Goal: Task Accomplishment & Management: Manage account settings

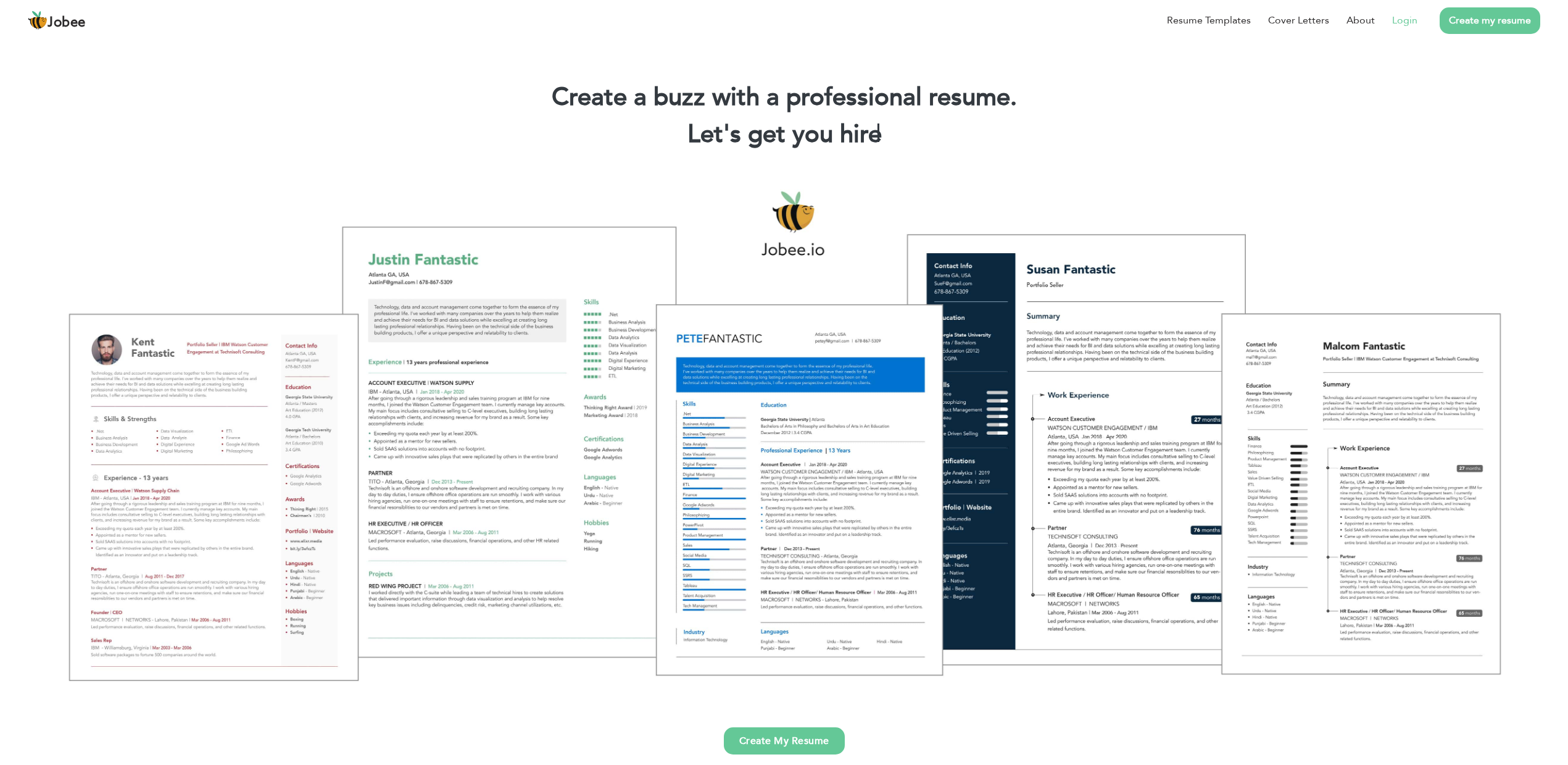
click at [1394, 22] on link "Login" at bounding box center [1404, 20] width 25 height 15
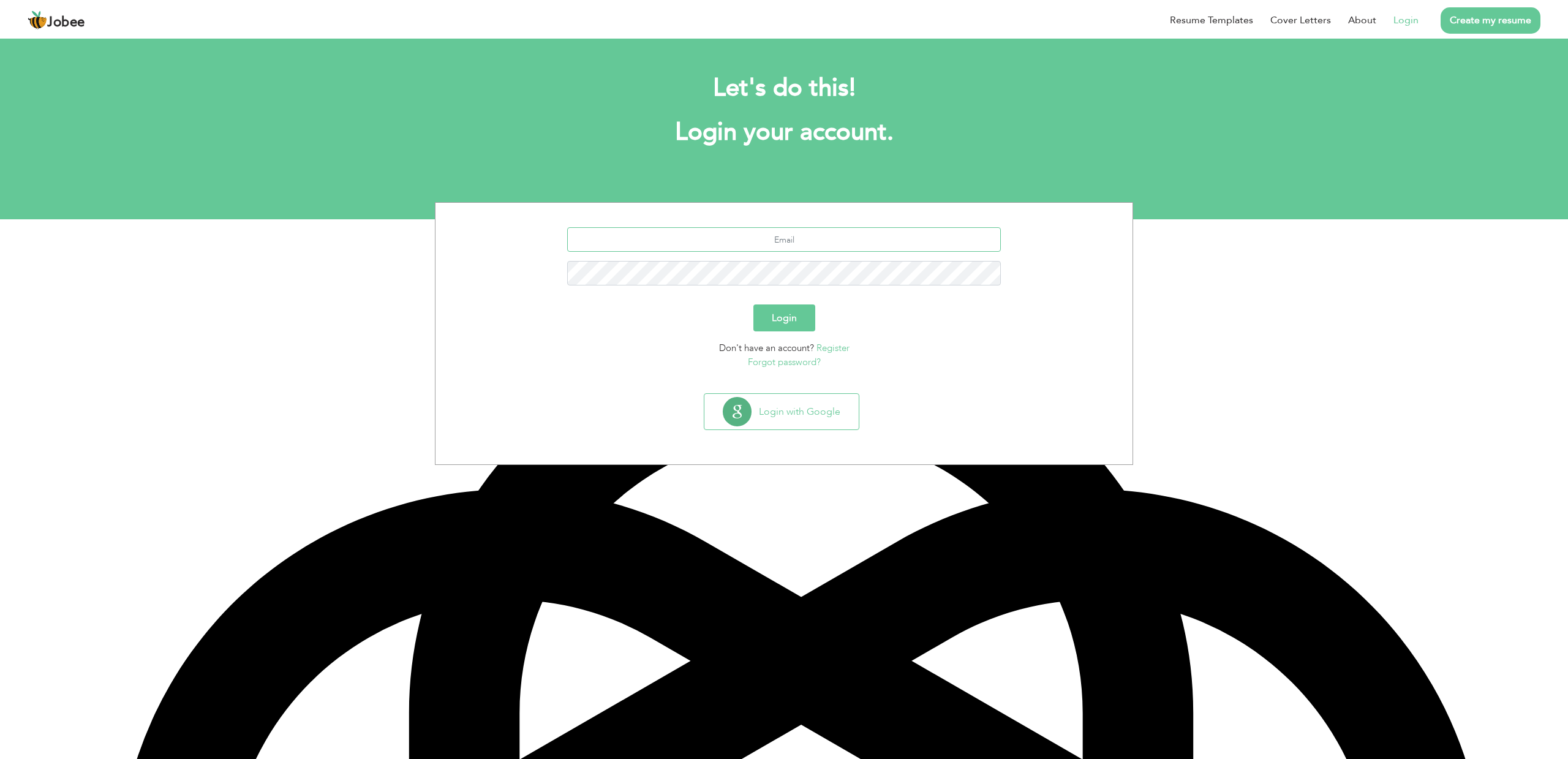
click at [805, 247] on input "text" at bounding box center [784, 239] width 435 height 24
click at [783, 415] on button "Login with Google" at bounding box center [782, 411] width 155 height 36
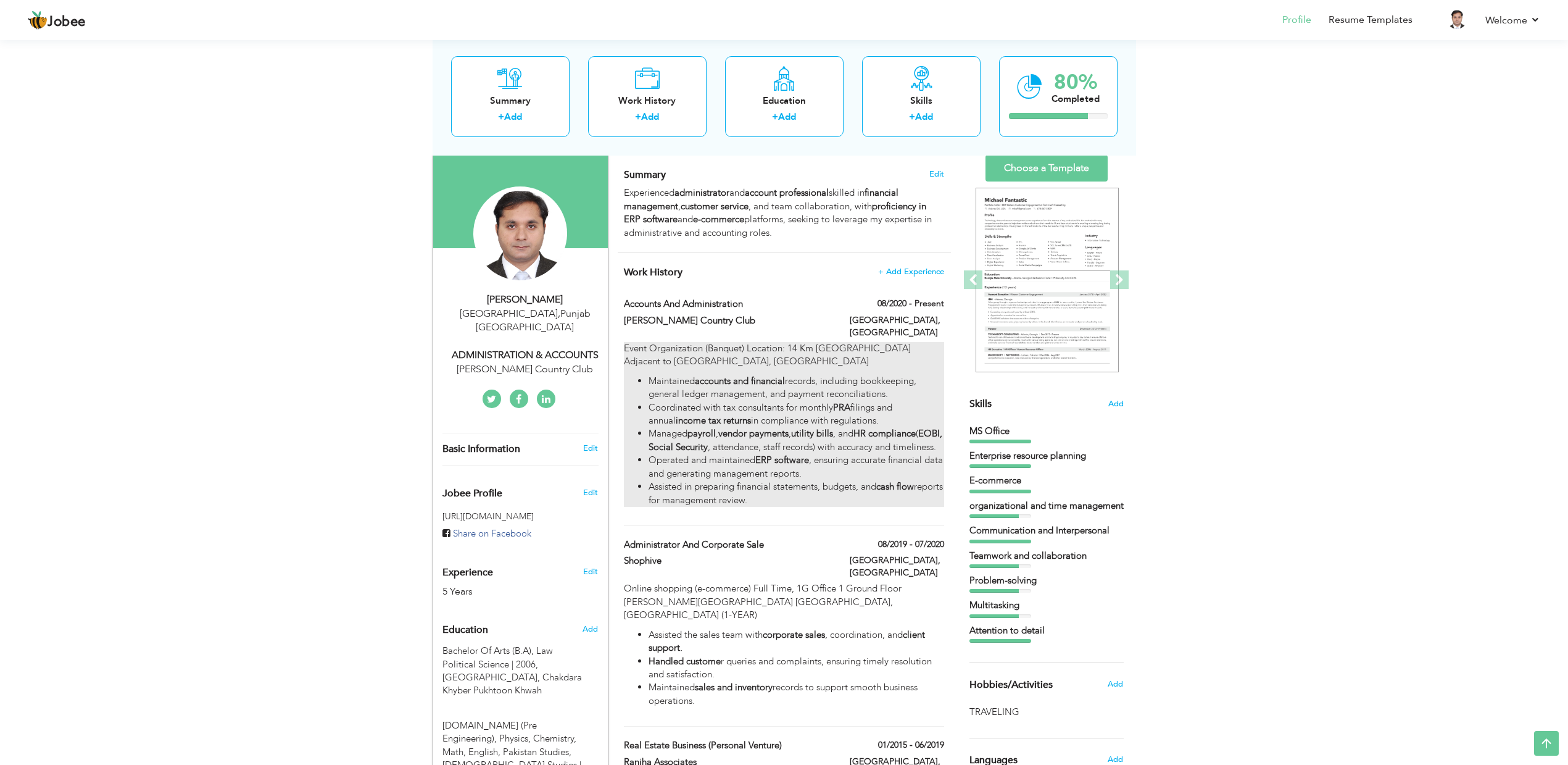
scroll to position [51, 0]
